Goal: Task Accomplishment & Management: Use online tool/utility

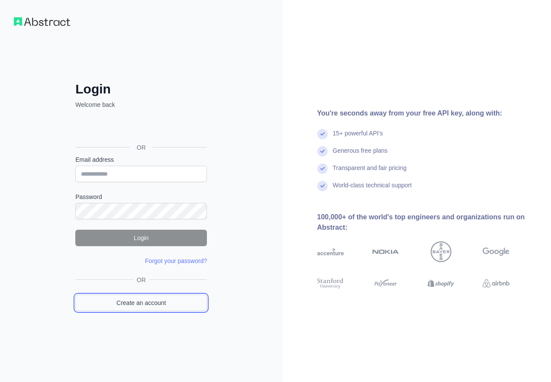
click at [151, 308] on link "Create an account" at bounding box center [141, 303] width 132 height 16
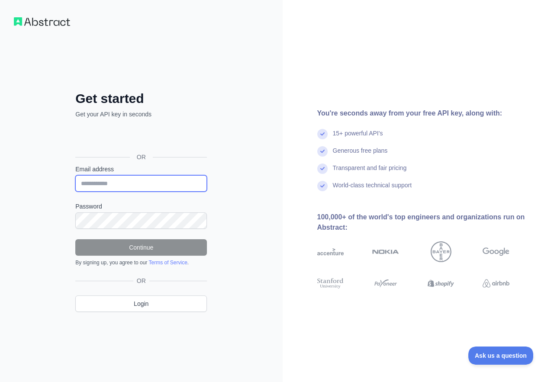
click at [150, 180] on input "Email address" at bounding box center [141, 183] width 132 height 16
paste input "**********"
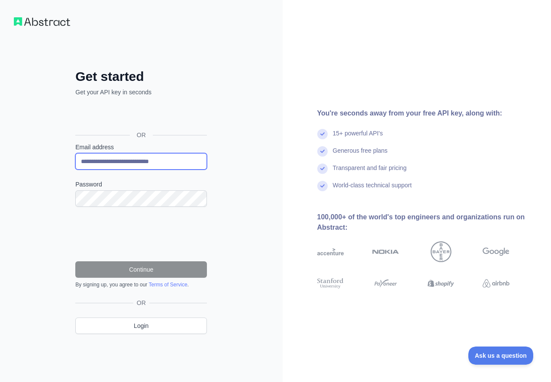
type input "**********"
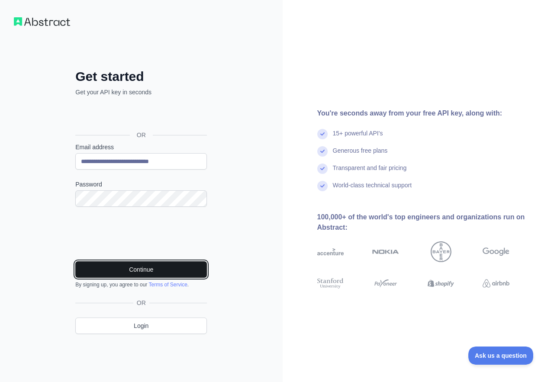
click at [180, 271] on button "Continue" at bounding box center [141, 269] width 132 height 16
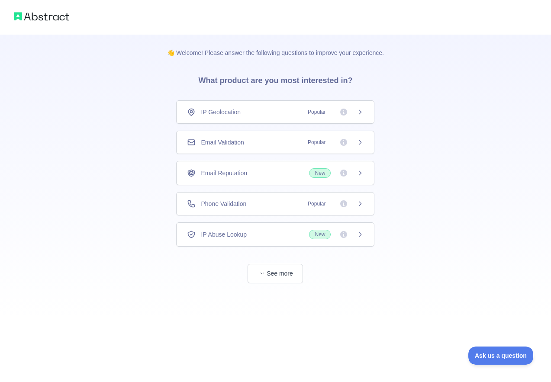
click at [285, 140] on div "Email Validation Popular" at bounding box center [275, 142] width 177 height 9
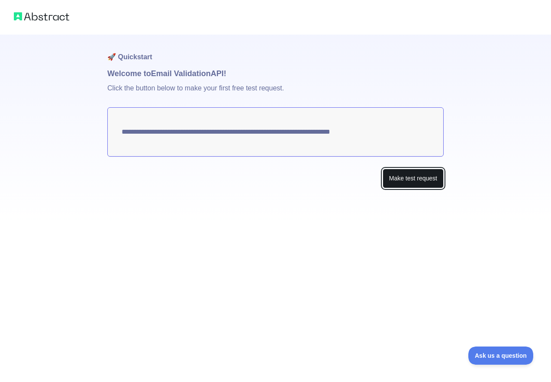
click at [415, 172] on button "Make test request" at bounding box center [412, 178] width 61 height 19
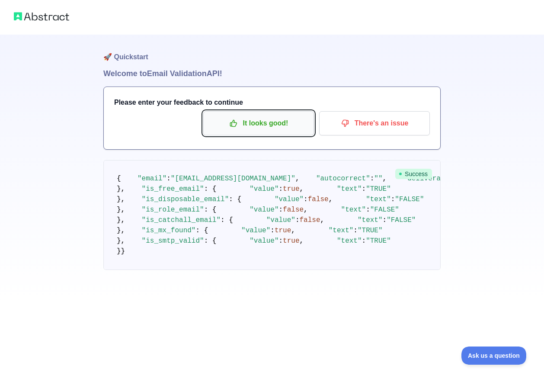
click at [231, 128] on p "It looks good!" at bounding box center [259, 123] width 98 height 15
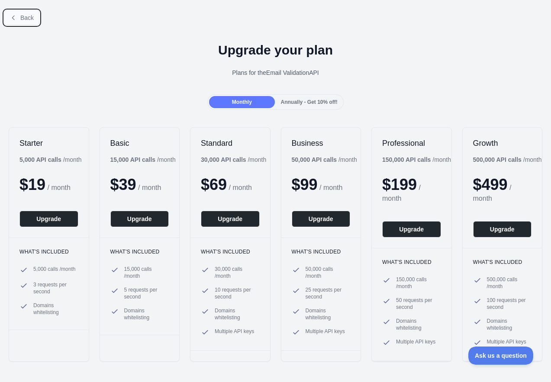
click at [22, 11] on button "Back" at bounding box center [21, 17] width 35 height 15
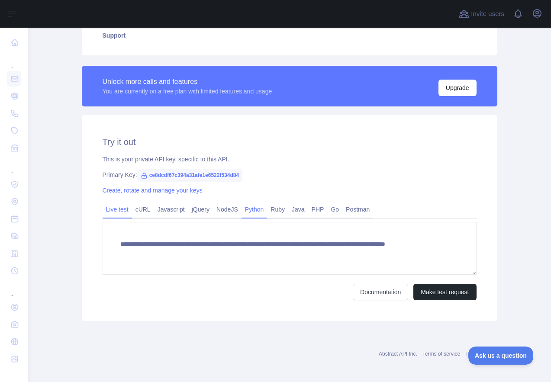
scroll to position [212, 0]
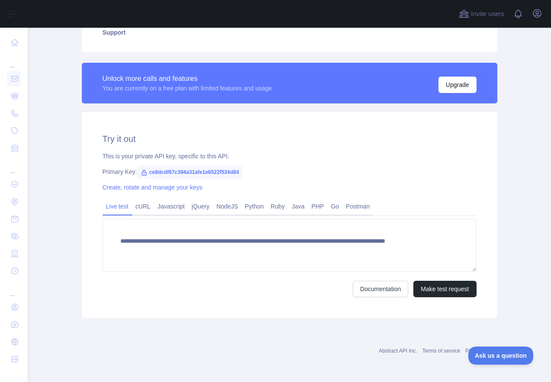
click at [198, 169] on span "ce8dcdf67c394a31afe1e6522f534d84" at bounding box center [190, 172] width 106 height 13
copy span "ce8dcdf67c394a31afe1e6522f534d84"
